Goal: Transaction & Acquisition: Obtain resource

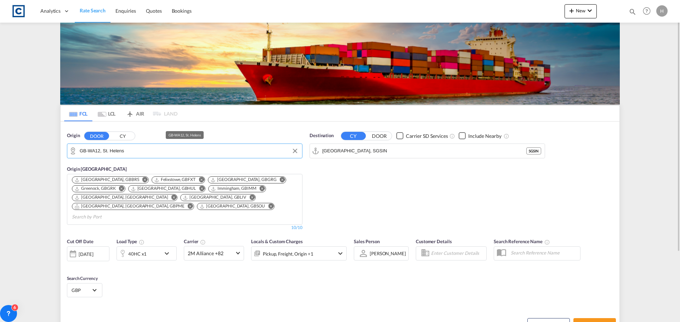
click at [138, 148] on input "GB-WA12, St. Helens" at bounding box center [189, 151] width 219 height 11
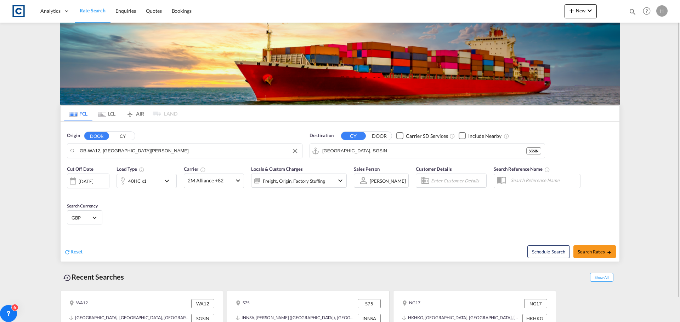
drag, startPoint x: 137, startPoint y: 152, endPoint x: 69, endPoint y: 151, distance: 67.6
click at [138, 152] on body "Analytics Dashboard Rate Search Enquiries Quotes Bookings" at bounding box center [340, 161] width 680 height 322
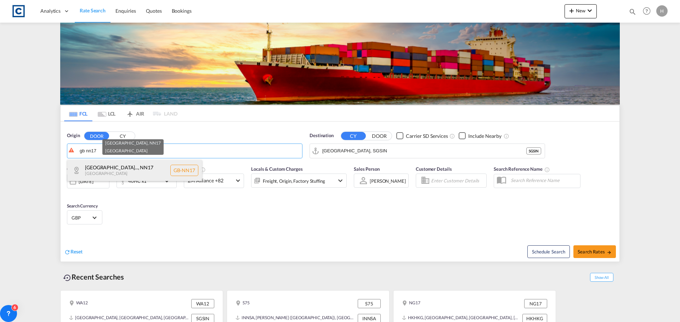
click at [155, 166] on div "[GEOGRAPHIC_DATA]... , NN17 [GEOGRAPHIC_DATA] [GEOGRAPHIC_DATA]-NN17" at bounding box center [134, 170] width 135 height 21
type input "GB-NN17, [GEOGRAPHIC_DATA]"
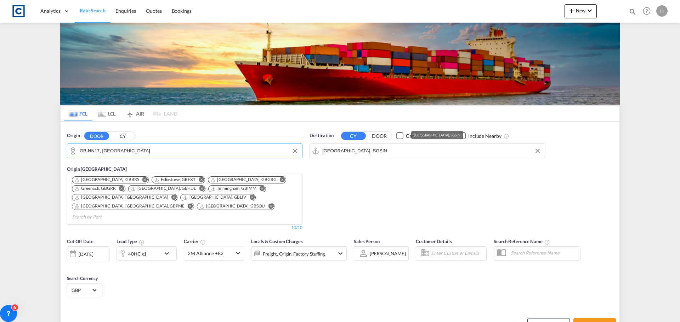
click at [366, 151] on input "[GEOGRAPHIC_DATA], SGSIN" at bounding box center [431, 151] width 219 height 11
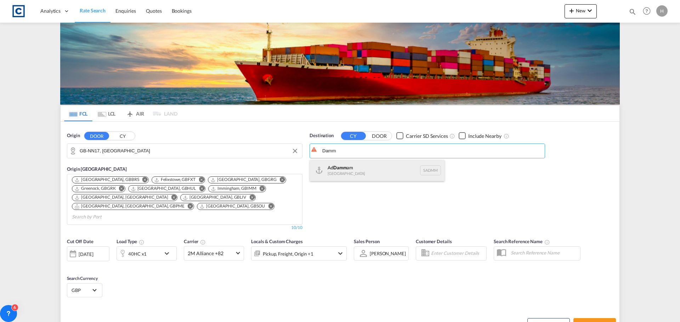
click at [371, 170] on div "Ad Damm am [GEOGRAPHIC_DATA] [GEOGRAPHIC_DATA]" at bounding box center [377, 170] width 135 height 21
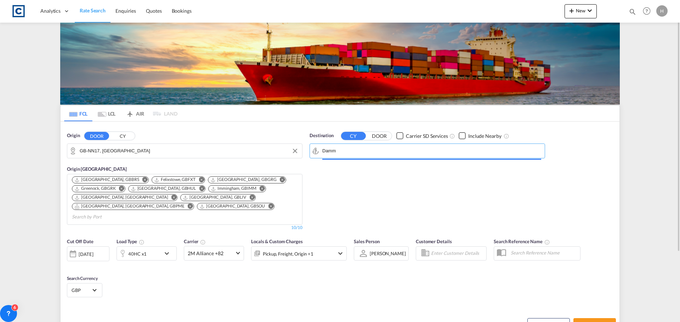
type input "Ad Dammam, SADMM"
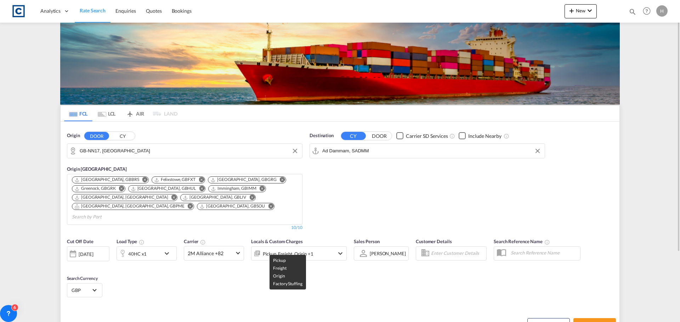
click at [282, 249] on div "Pickup, Freight, Origin +1" at bounding box center [288, 254] width 50 height 10
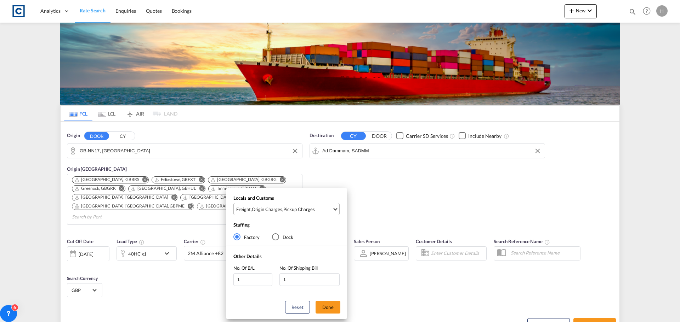
click at [269, 212] on div "Origin Charges" at bounding box center [267, 209] width 30 height 6
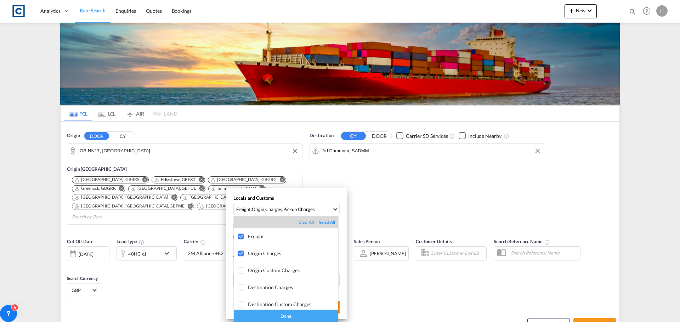
click at [314, 313] on div "Done" at bounding box center [286, 316] width 104 height 12
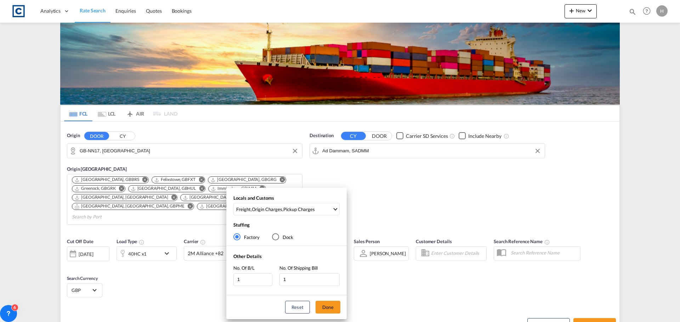
click at [590, 312] on div "Locals and Customs Freight , Origin Charges , Pickup Charges Stuffing Factory D…" at bounding box center [340, 161] width 680 height 322
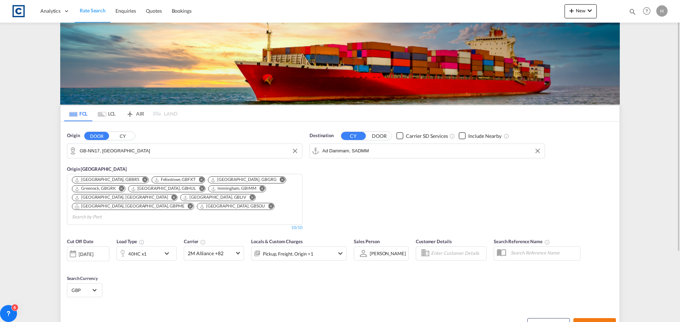
click at [593, 322] on span "Search Rates" at bounding box center [594, 325] width 34 height 6
type input "NN17 to SADMM / [DATE]"
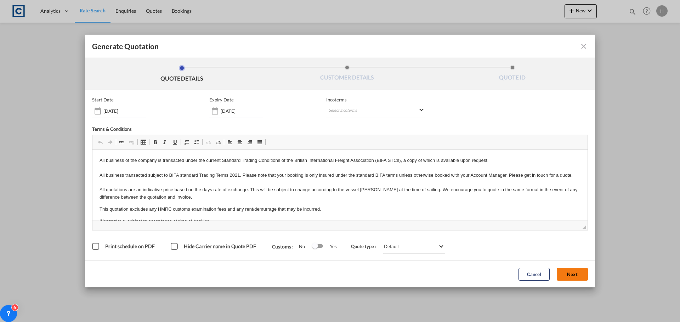
click at [576, 276] on button "Next" at bounding box center [571, 274] width 31 height 13
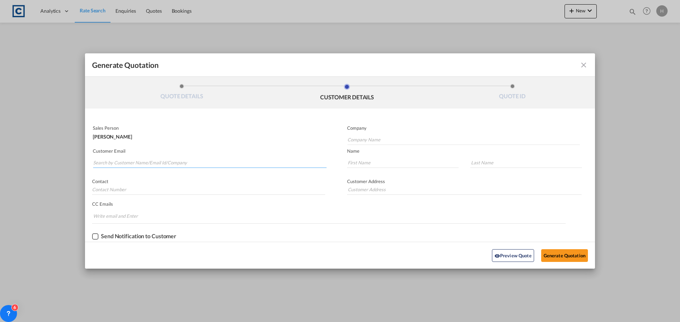
click at [199, 163] on input "Search by Customer Name/Email Id/Company" at bounding box center [209, 163] width 233 height 11
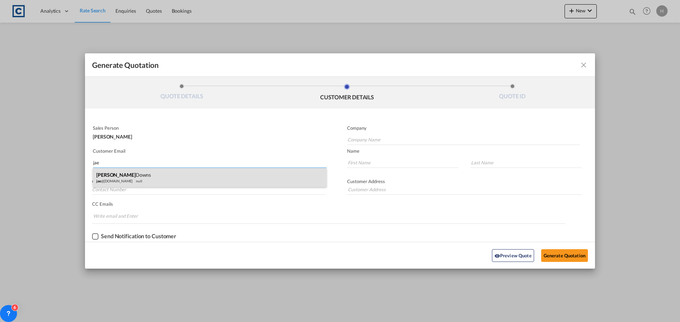
type input "jae"
click at [196, 170] on div "[PERSON_NAME] [PERSON_NAME] @[DOMAIN_NAME] null" at bounding box center [210, 177] width 234 height 19
type input "Kranlee Logistics"
type input "[EMAIL_ADDRESS][DOMAIN_NAME]"
type input "[PERSON_NAME]"
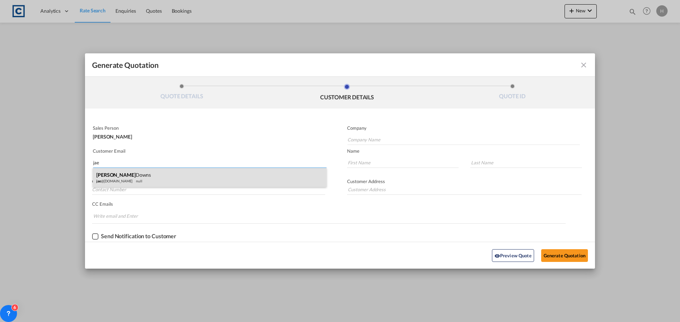
type input "Downs"
type input "01246 281234"
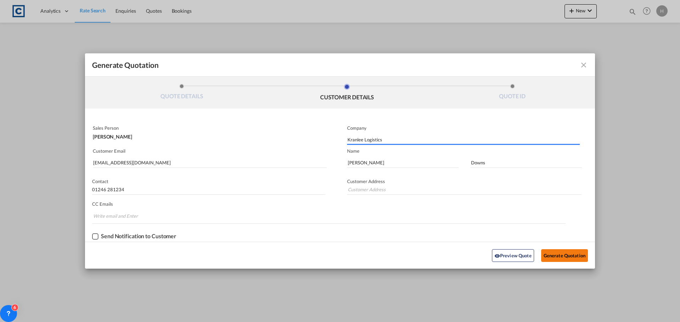
click at [556, 252] on button "Generate Quotation" at bounding box center [564, 256] width 47 height 13
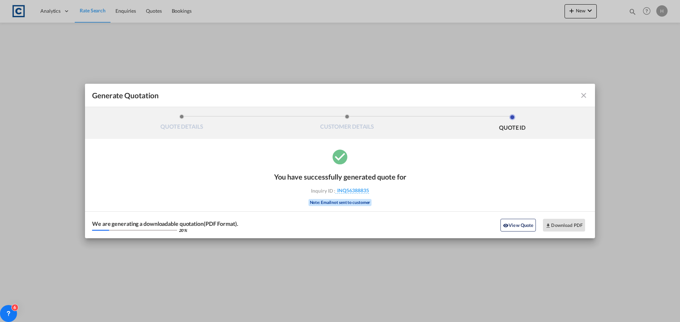
click at [582, 99] on md-icon "icon-close fg-AAA8AD cursor m-0" at bounding box center [583, 95] width 8 height 8
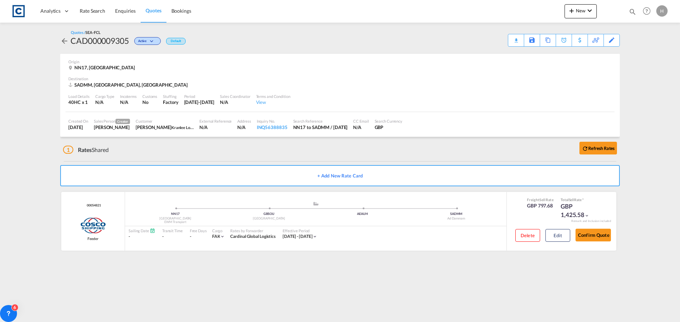
click at [187, 287] on md-content "Analytics Dashboard Rate Search Enquiries Quotes Bookings New Quote Bookings" at bounding box center [340, 161] width 680 height 322
